Goal: Information Seeking & Learning: Learn about a topic

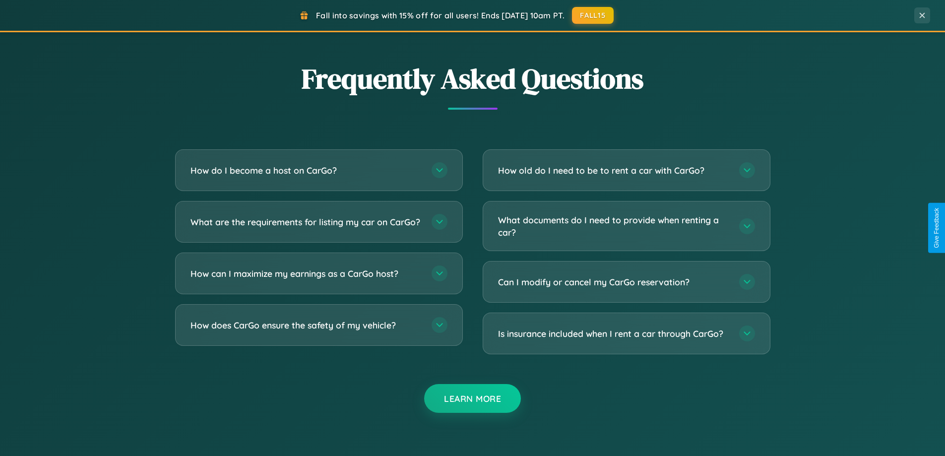
scroll to position [1909, 0]
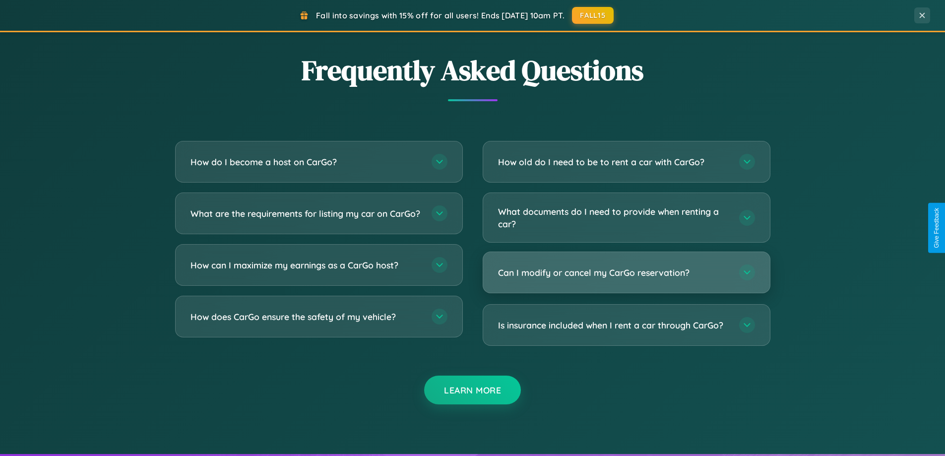
click at [626, 272] on h3 "Can I modify or cancel my CarGo reservation?" at bounding box center [613, 272] width 231 height 12
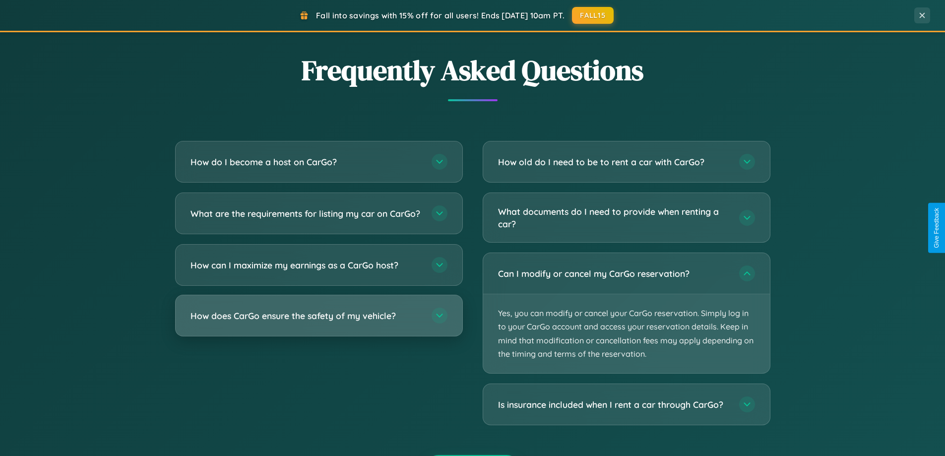
click at [318, 322] on h3 "How does CarGo ensure the safety of my vehicle?" at bounding box center [305, 316] width 231 height 12
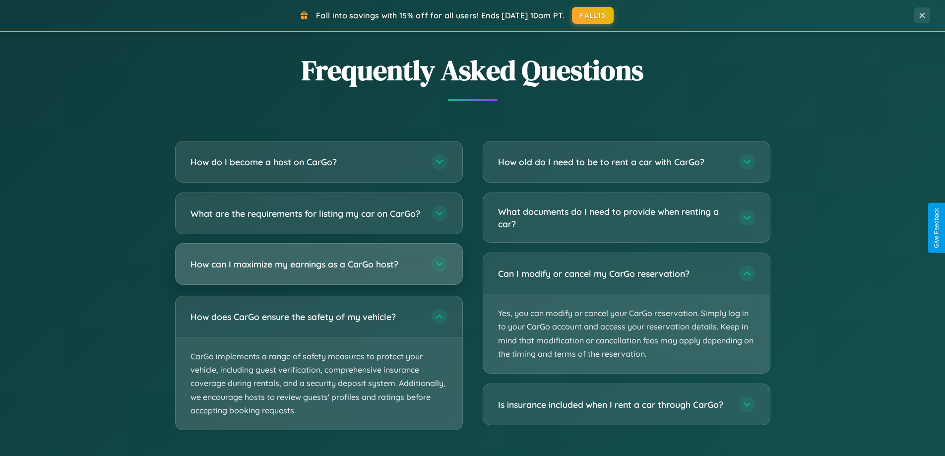
click at [318, 270] on h3 "How can I maximize my earnings as a CarGo host?" at bounding box center [305, 264] width 231 height 12
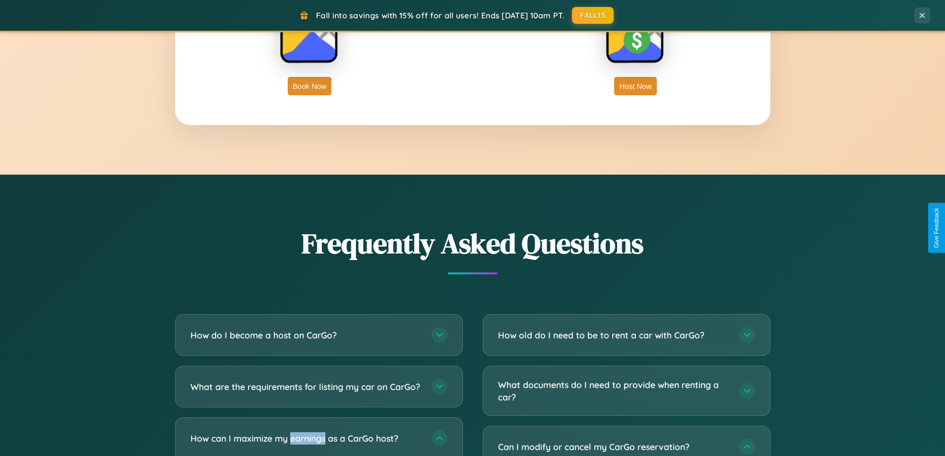
scroll to position [214, 0]
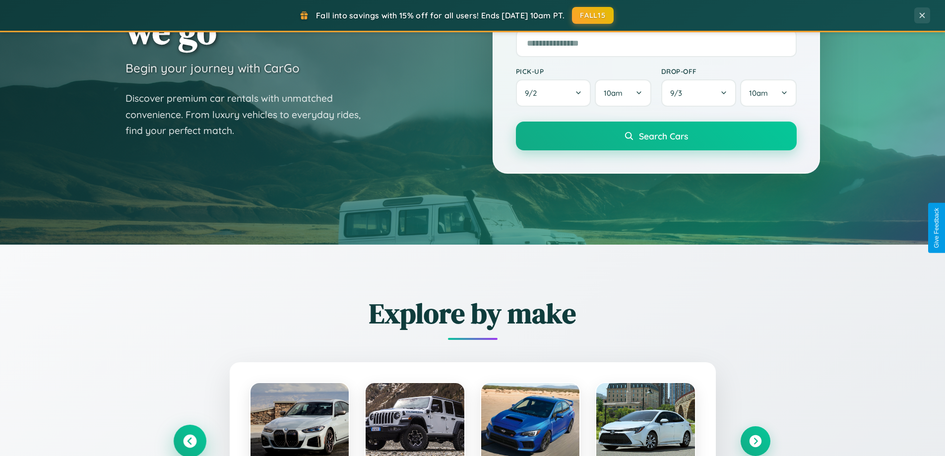
click at [189, 441] on icon at bounding box center [189, 441] width 13 height 13
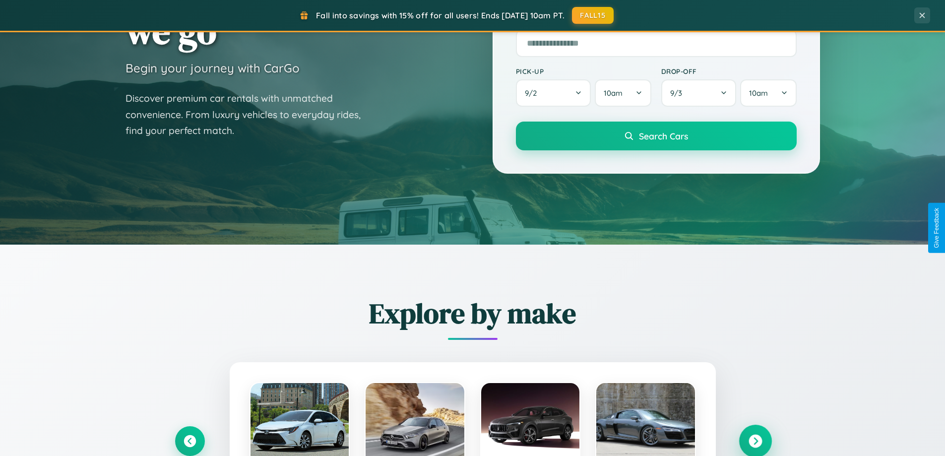
click at [755, 441] on icon at bounding box center [755, 441] width 13 height 13
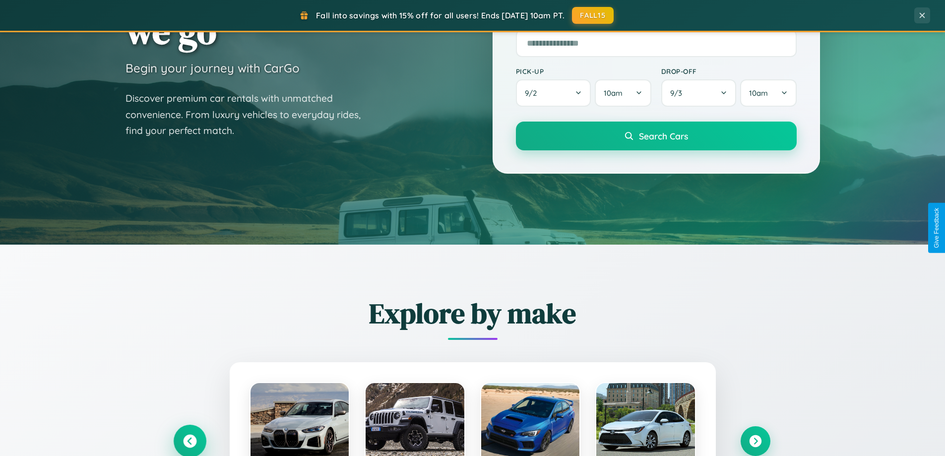
click at [189, 441] on icon at bounding box center [189, 441] width 13 height 13
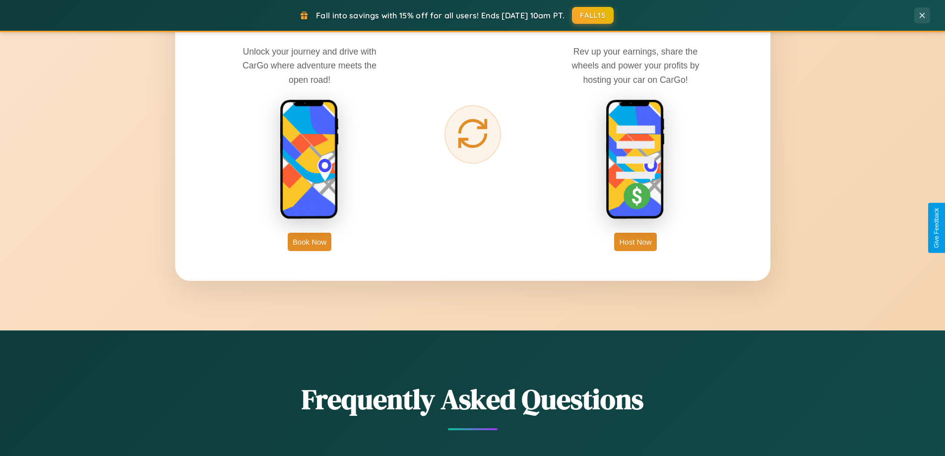
scroll to position [1594, 0]
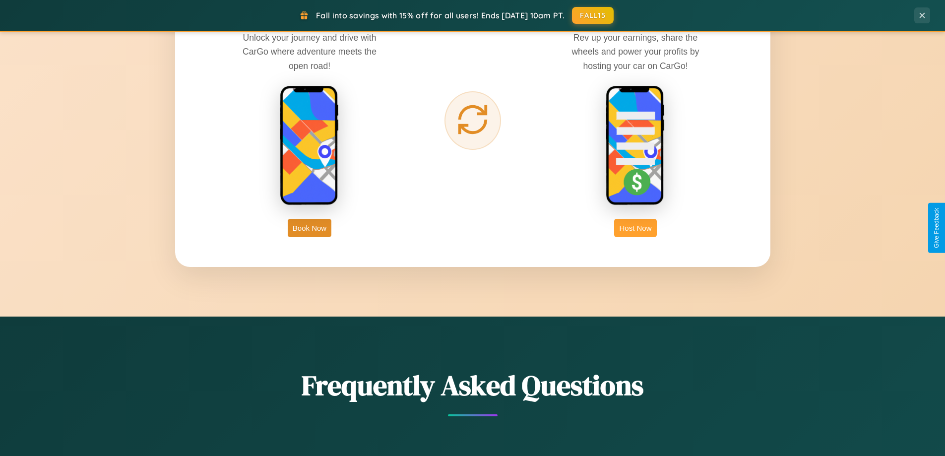
click at [635, 228] on button "Host Now" at bounding box center [635, 228] width 42 height 18
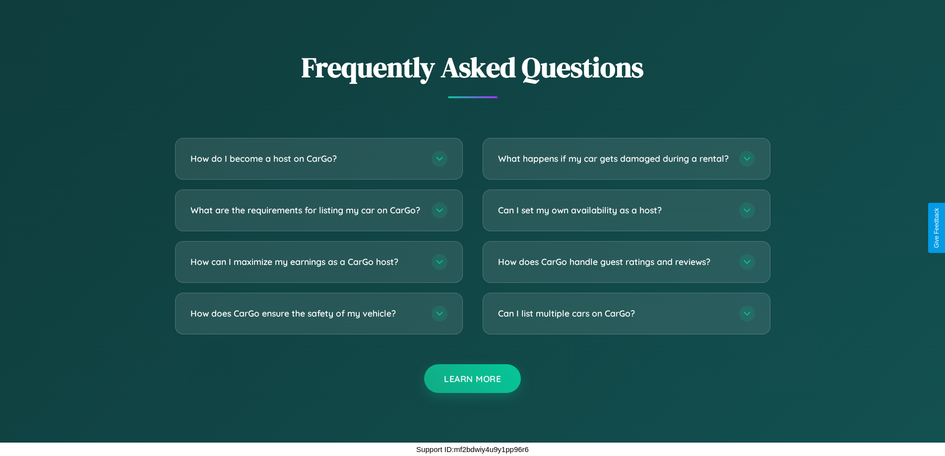
scroll to position [1341, 0]
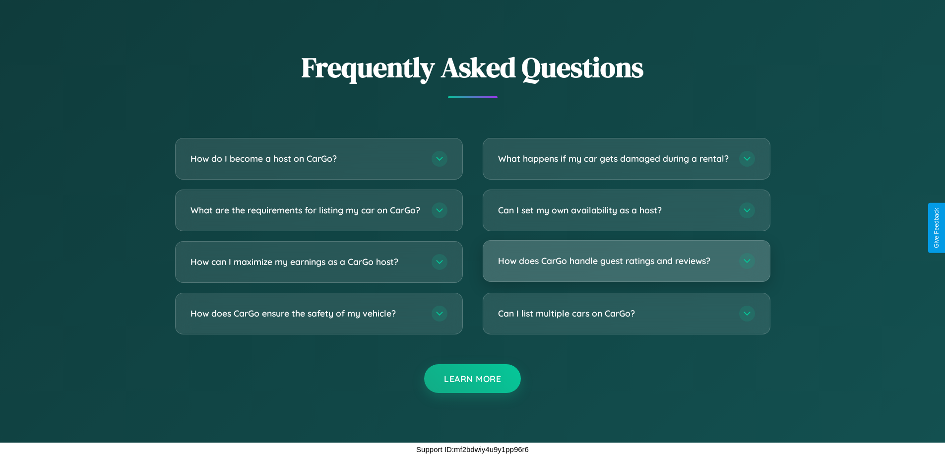
click at [626, 261] on h3 "How does CarGo handle guest ratings and reviews?" at bounding box center [613, 260] width 231 height 12
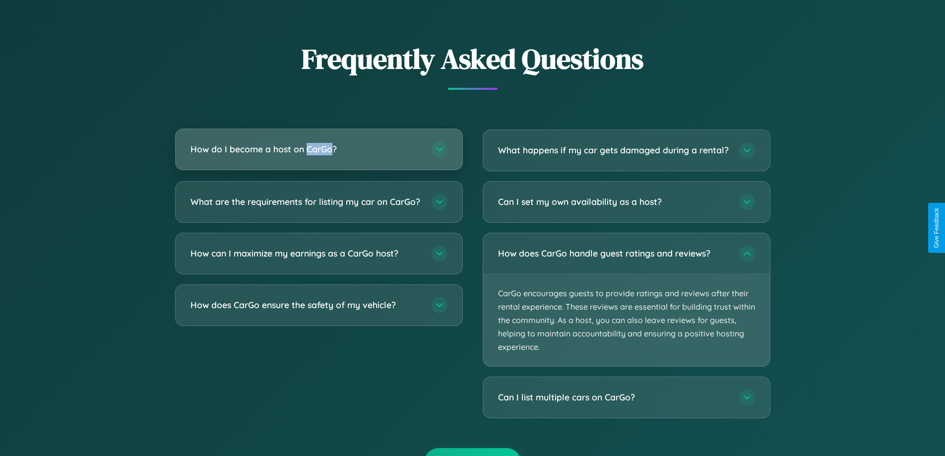
click at [318, 150] on h3 "How do I become a host on CarGo?" at bounding box center [305, 149] width 231 height 12
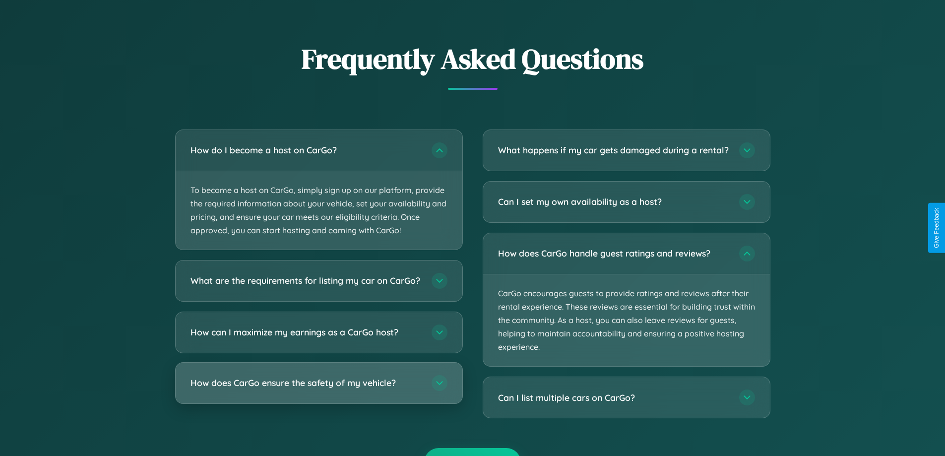
click at [318, 389] on h3 "How does CarGo ensure the safety of my vehicle?" at bounding box center [305, 383] width 231 height 12
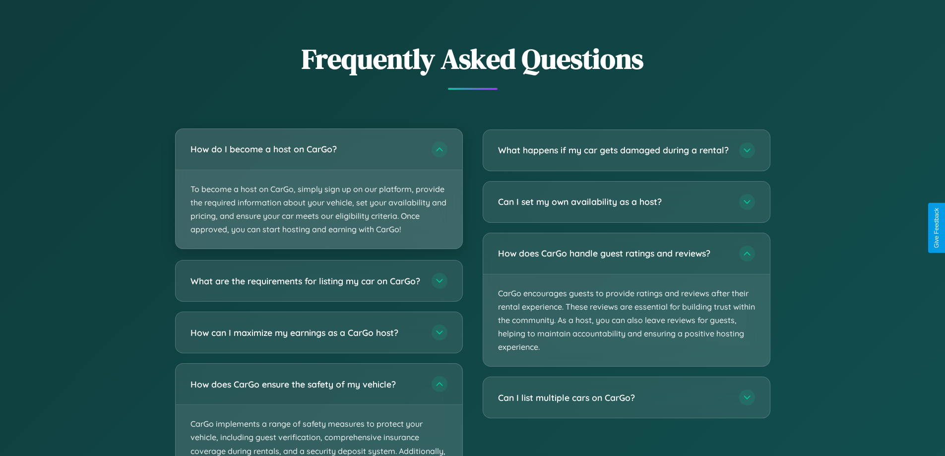
click at [318, 189] on p "To become a host on CarGo, simply sign up on our platform, provide the required…" at bounding box center [319, 209] width 287 height 79
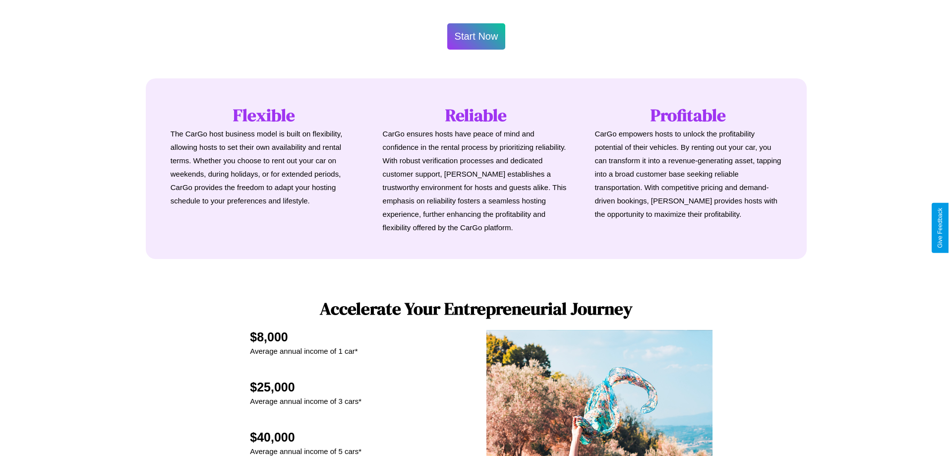
scroll to position [0, 0]
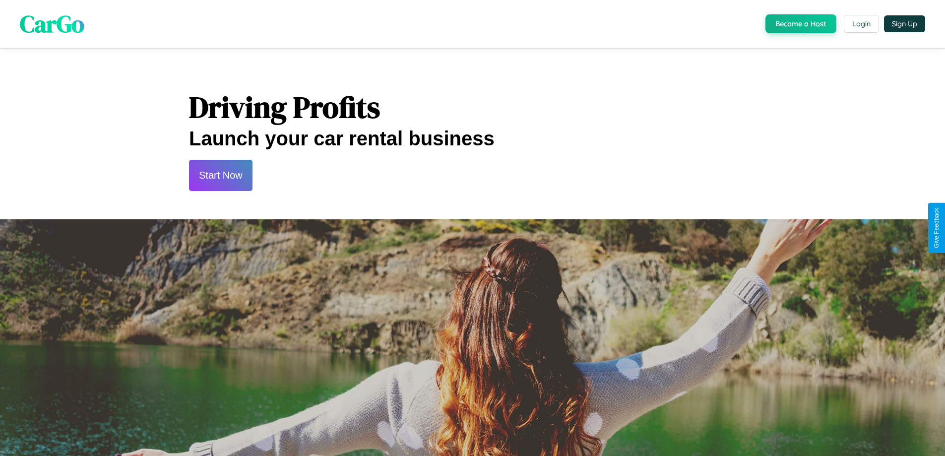
click at [220, 175] on button "Start Now" at bounding box center [220, 175] width 63 height 31
